Goal: Task Accomplishment & Management: Complete application form

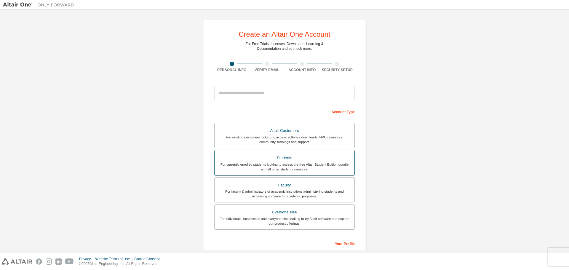
click at [294, 159] on div "Students" at bounding box center [284, 158] width 133 height 8
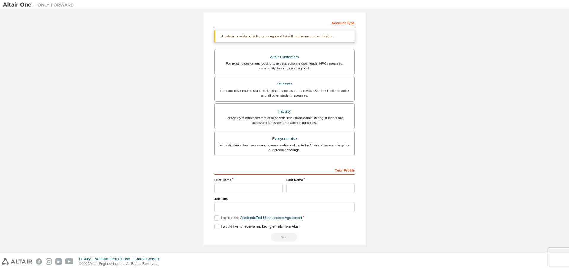
scroll to position [92, 0]
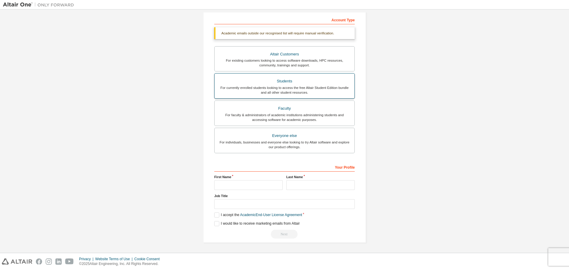
click at [277, 91] on div "For currently enrolled students looking to access the free Altair Student Editi…" at bounding box center [284, 89] width 133 height 9
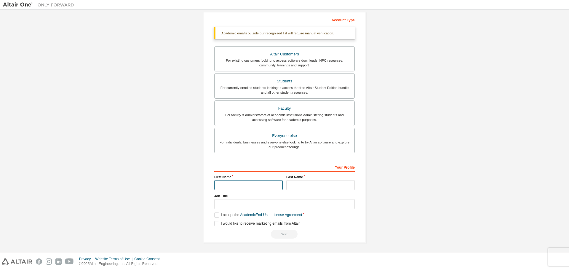
click at [227, 187] on input "text" at bounding box center [248, 185] width 68 height 10
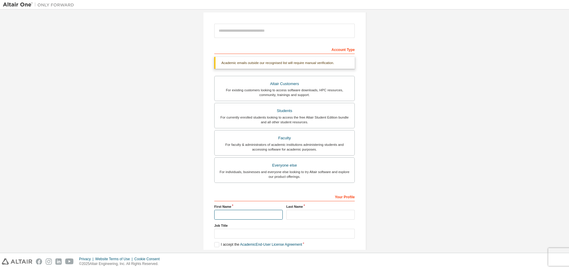
click at [235, 216] on input "text" at bounding box center [248, 215] width 68 height 10
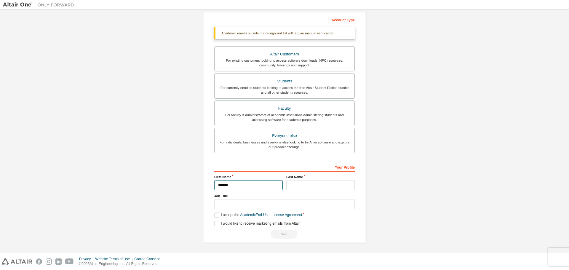
type input "*******"
click at [303, 186] on input "text" at bounding box center [320, 185] width 68 height 10
type input "*****"
click at [228, 206] on input "text" at bounding box center [284, 204] width 140 height 10
type input "*******"
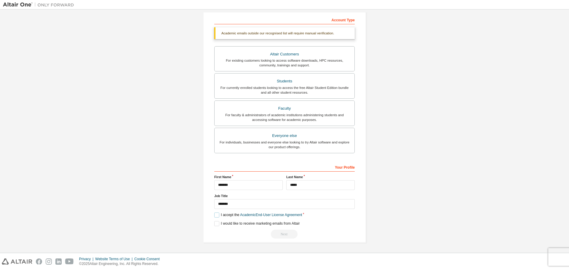
click at [215, 215] on label "I accept the Academic End-User License Agreement" at bounding box center [258, 214] width 88 height 5
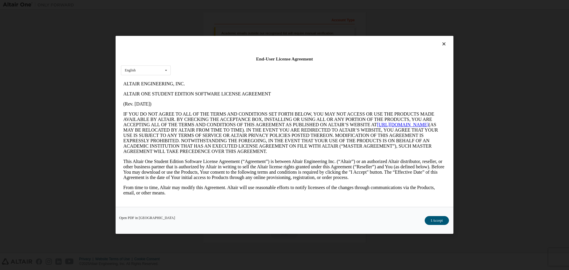
scroll to position [0, 0]
click at [428, 221] on button "I Accept" at bounding box center [436, 220] width 24 height 9
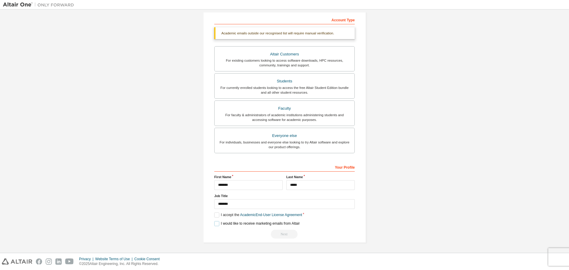
click at [214, 223] on label "I would like to receive marketing emails from Altair" at bounding box center [256, 223] width 85 height 5
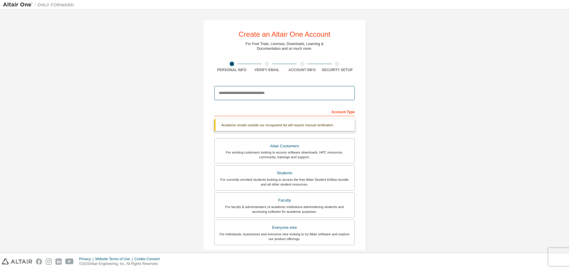
click at [253, 96] on input "email" at bounding box center [284, 93] width 140 height 14
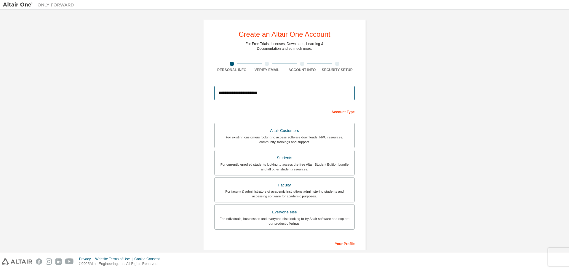
scroll to position [76, 0]
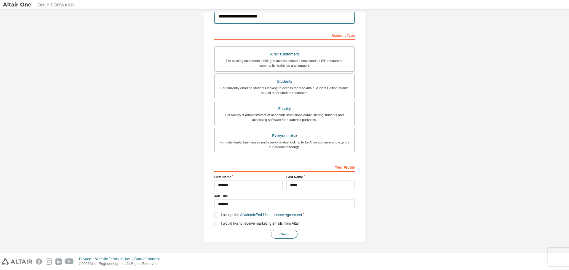
type input "**********"
click at [289, 233] on button "Next" at bounding box center [284, 234] width 27 height 9
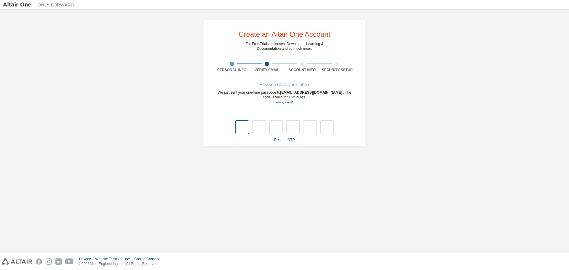
click at [241, 131] on input "text" at bounding box center [241, 127] width 13 height 14
type input "*"
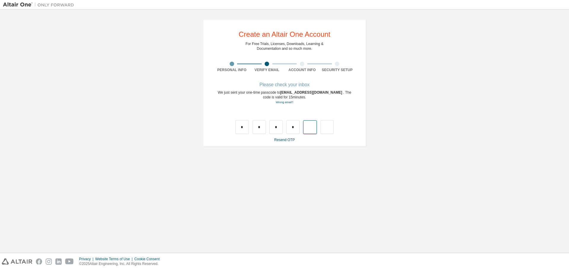
type input "*"
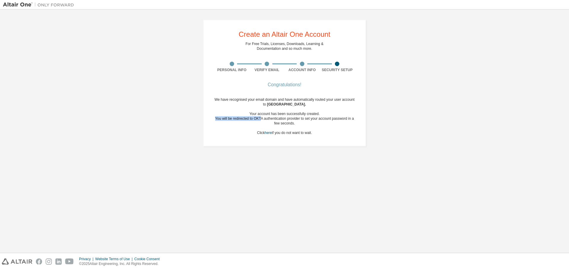
drag, startPoint x: 267, startPoint y: 116, endPoint x: 333, endPoint y: 115, distance: 65.7
click at [333, 115] on div "We have recognised your email domain and have automatically routed your user ac…" at bounding box center [284, 116] width 140 height 38
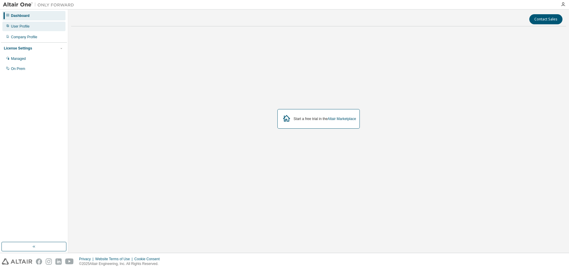
click at [30, 28] on div "User Profile" at bounding box center [33, 26] width 63 height 9
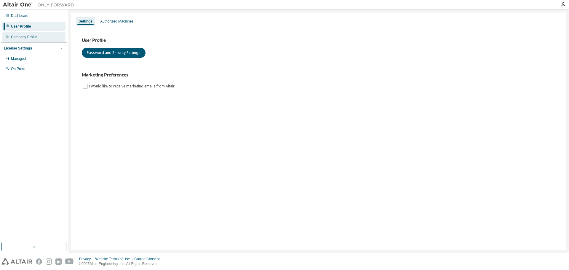
click at [30, 37] on div "Company Profile" at bounding box center [24, 37] width 26 height 5
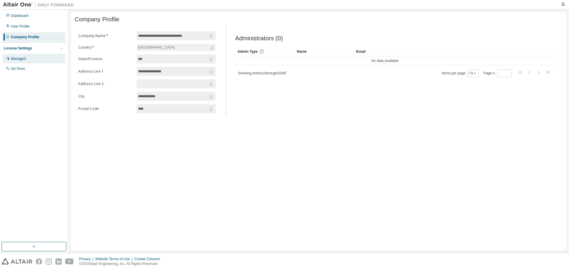
click at [18, 57] on div "Managed" at bounding box center [18, 58] width 15 height 5
